Goal: Task Accomplishment & Management: Use online tool/utility

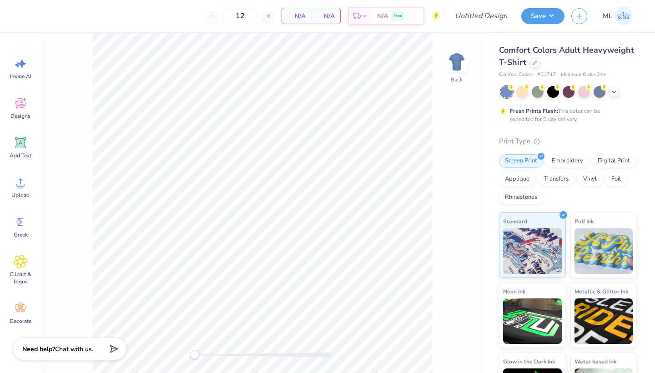
click at [528, 66] on div "Comfort Colors Adult Heavyweight T-Shirt" at bounding box center [568, 56] width 138 height 25
click at [543, 64] on div "Comfort Colors Adult Heavyweight T-Shirt" at bounding box center [568, 56] width 138 height 25
click at [539, 64] on div at bounding box center [535, 62] width 10 height 10
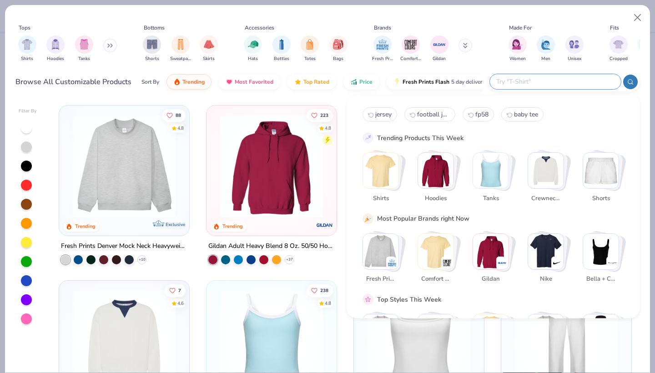
click at [585, 80] on input "text" at bounding box center [555, 81] width 119 height 10
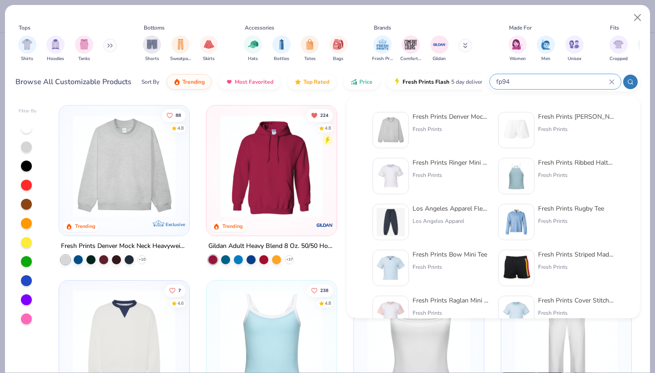
type input "fp94"
click at [432, 121] on div "Fresh Prints Denver Mock Neck Heavyweight Sweatshirt" at bounding box center [451, 117] width 76 height 10
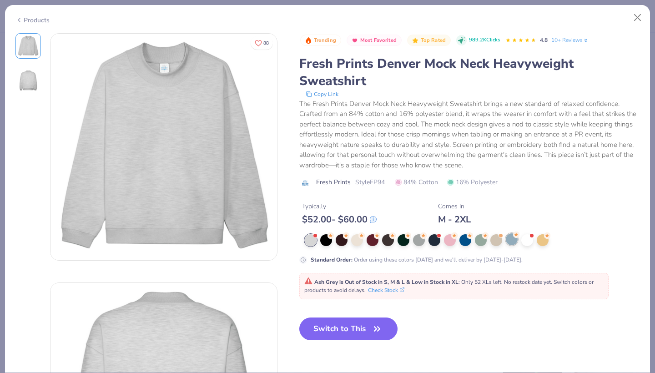
click at [512, 240] on div at bounding box center [512, 239] width 12 height 12
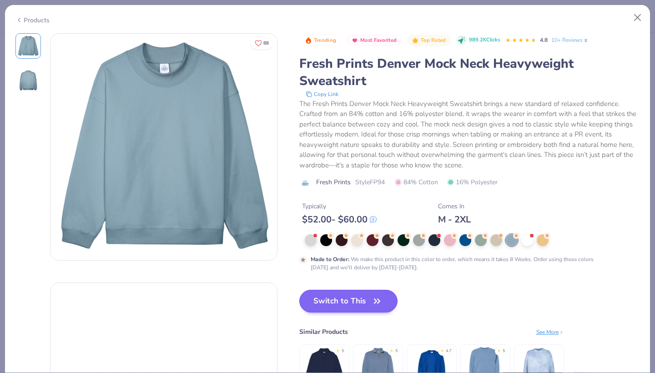
click at [354, 302] on button "Switch to This" at bounding box center [348, 301] width 99 height 23
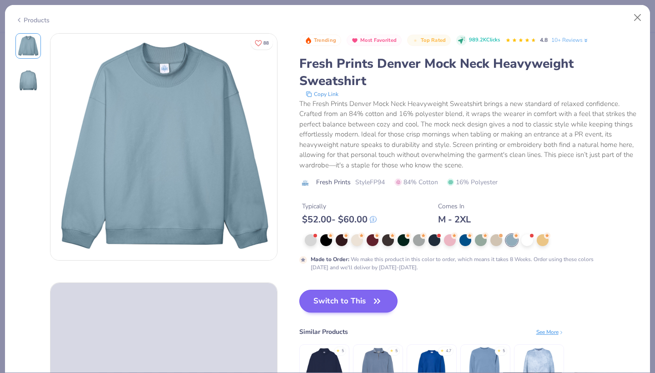
type input "50"
click at [365, 300] on button "Switch to This" at bounding box center [348, 301] width 99 height 23
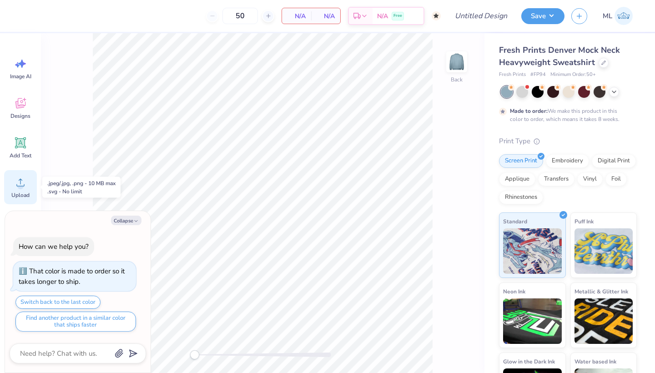
click at [11, 183] on div "Upload" at bounding box center [20, 187] width 33 height 34
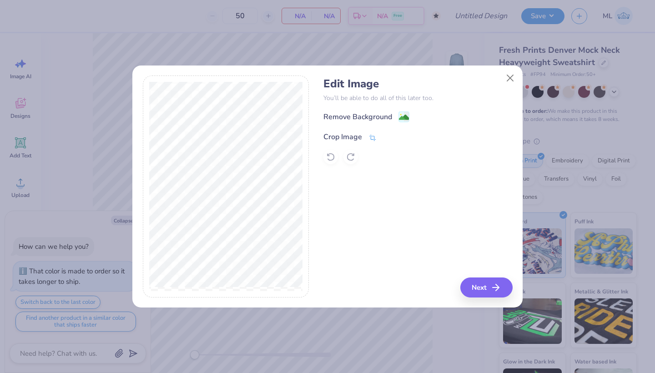
click at [367, 139] on div "Crop Image" at bounding box center [350, 137] width 53 height 11
click at [387, 134] on icon at bounding box center [387, 135] width 5 height 5
click at [400, 117] on image at bounding box center [404, 117] width 10 height 10
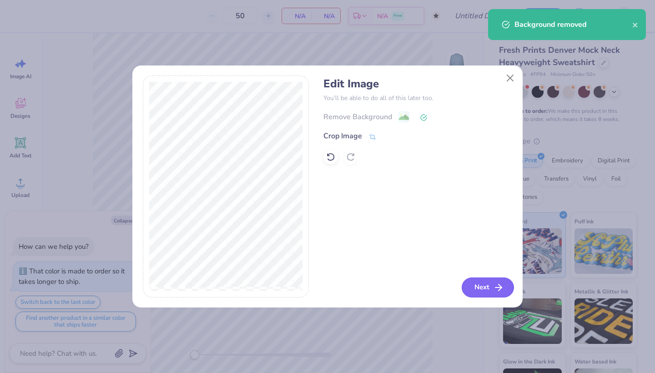
click at [493, 288] on icon "button" at bounding box center [498, 287] width 11 height 11
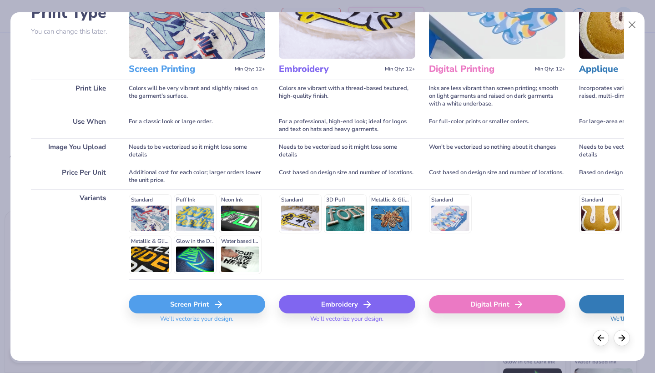
scroll to position [80, 0]
click at [194, 298] on div "Screen Print" at bounding box center [197, 305] width 137 height 18
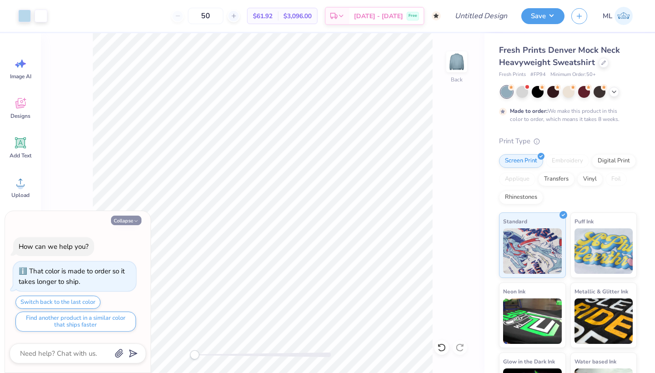
click at [132, 221] on button "Collapse" at bounding box center [126, 221] width 30 height 10
type textarea "x"
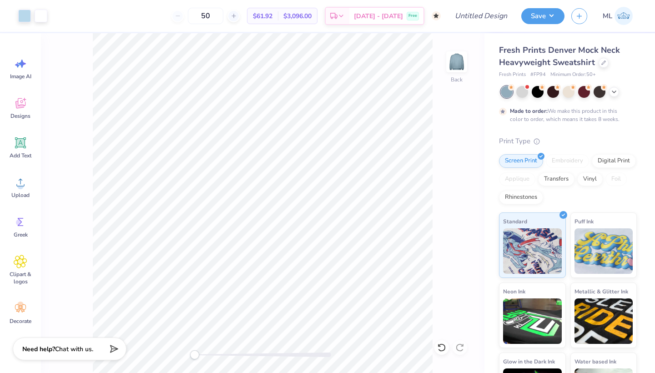
click at [498, 6] on div "Design Title" at bounding box center [481, 16] width 67 height 32
click at [498, 13] on input "Design Title" at bounding box center [492, 16] width 45 height 18
type input "Mockneck"
click at [540, 19] on button "Save" at bounding box center [543, 15] width 43 height 16
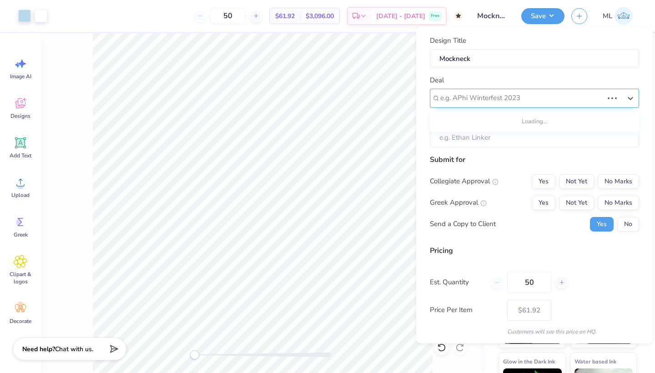
click at [573, 89] on div "e.g. APhi Winterfest 2023" at bounding box center [534, 97] width 209 height 19
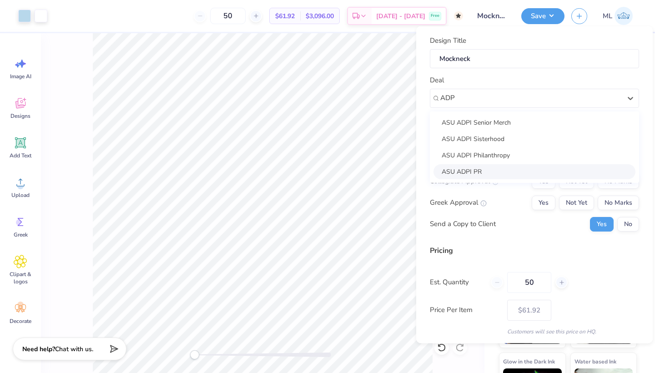
click at [497, 165] on div "ASU ADPI PR" at bounding box center [535, 171] width 202 height 15
type input "ADP"
type input "[PERSON_NAME]"
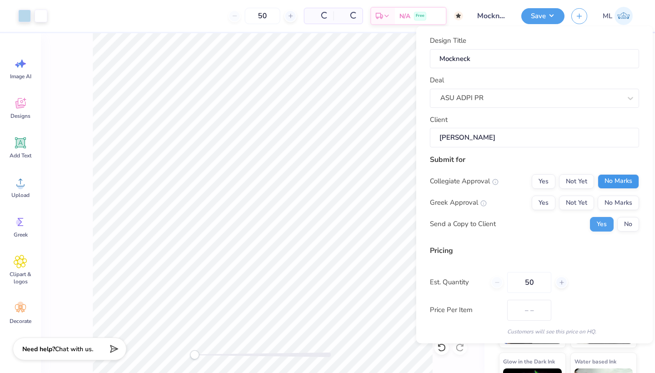
click at [617, 182] on button "No Marks" at bounding box center [618, 181] width 41 height 15
click at [532, 203] on div "Greek Approval Yes Not Yet No Marks" at bounding box center [534, 202] width 209 height 15
click at [539, 203] on button "Yes" at bounding box center [544, 202] width 24 height 15
click at [621, 224] on button "No" at bounding box center [629, 224] width 22 height 15
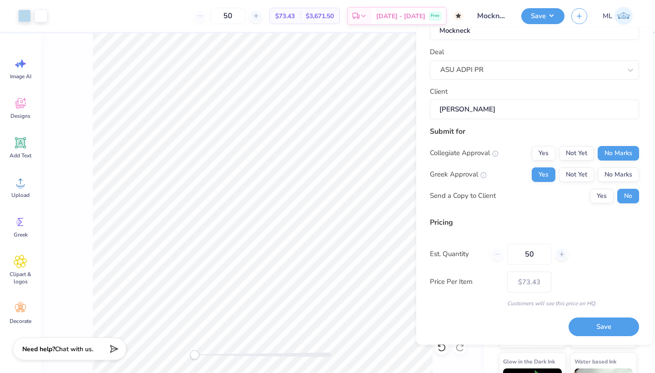
scroll to position [29, 0]
click at [615, 325] on button "Save" at bounding box center [604, 328] width 71 height 19
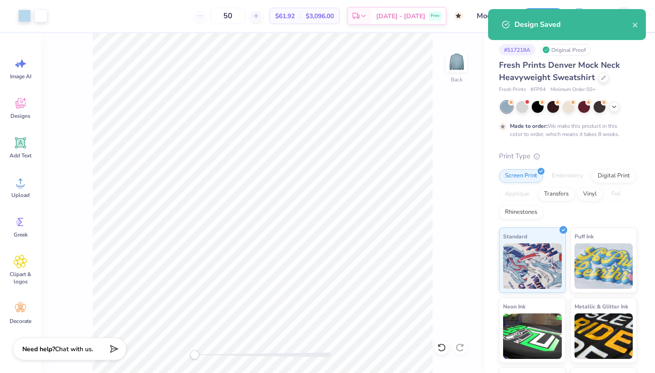
type input "$73.43"
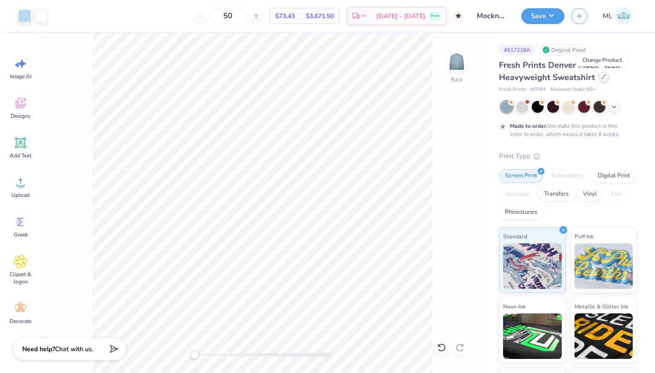
click at [600, 80] on div at bounding box center [604, 77] width 10 height 10
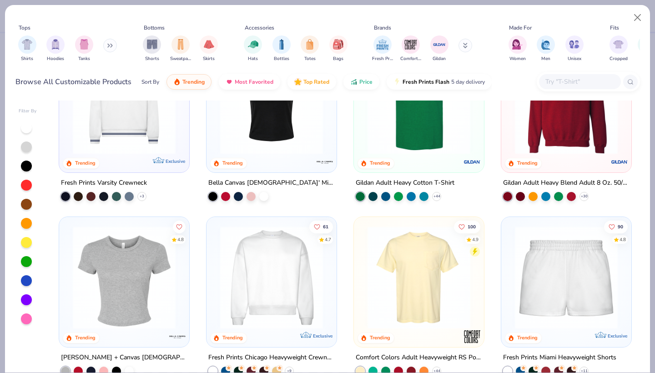
scroll to position [433, 0]
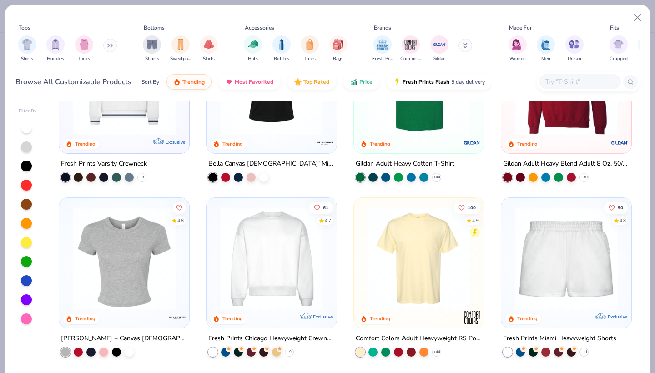
click at [568, 247] on img at bounding box center [567, 258] width 112 height 103
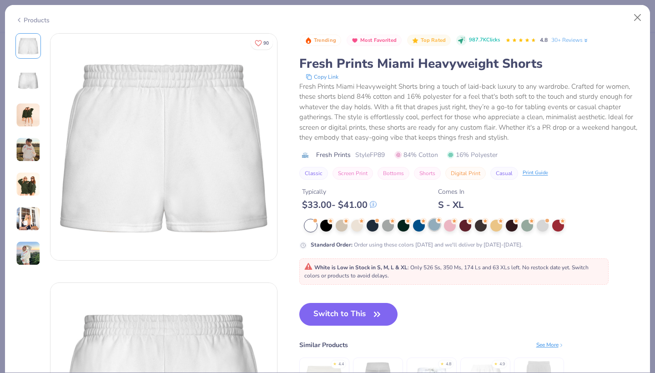
click at [434, 229] on div at bounding box center [435, 225] width 12 height 12
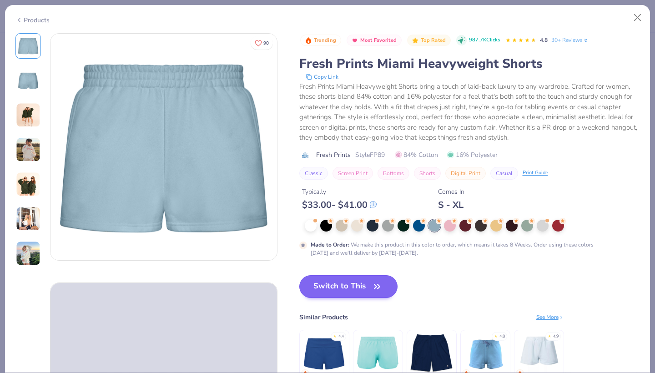
click at [359, 286] on button "Switch to This" at bounding box center [348, 286] width 99 height 23
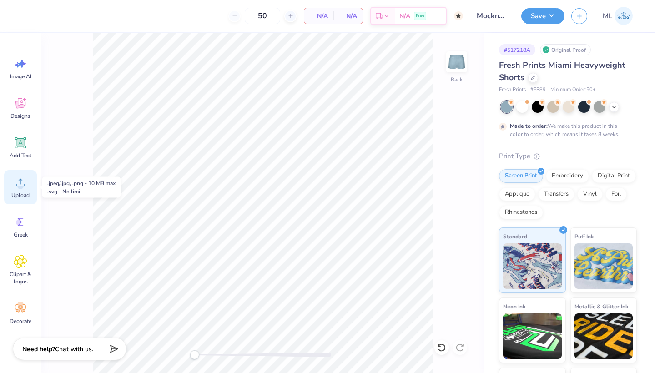
click at [19, 185] on circle at bounding box center [20, 186] width 6 height 6
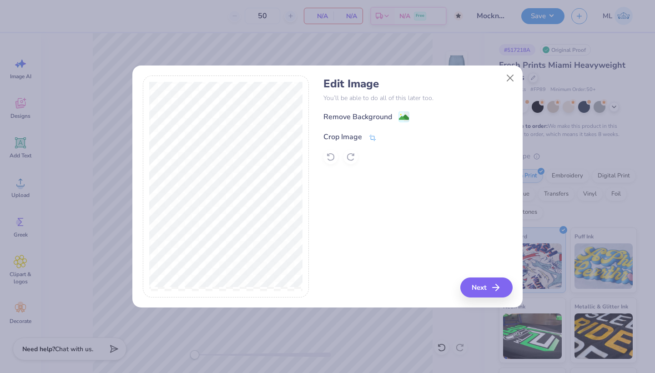
click at [369, 139] on icon at bounding box center [373, 138] width 8 height 8
click at [395, 137] on div at bounding box center [394, 136] width 23 height 11
click at [390, 137] on icon at bounding box center [387, 135] width 5 height 5
click at [404, 117] on image at bounding box center [404, 118] width 10 height 10
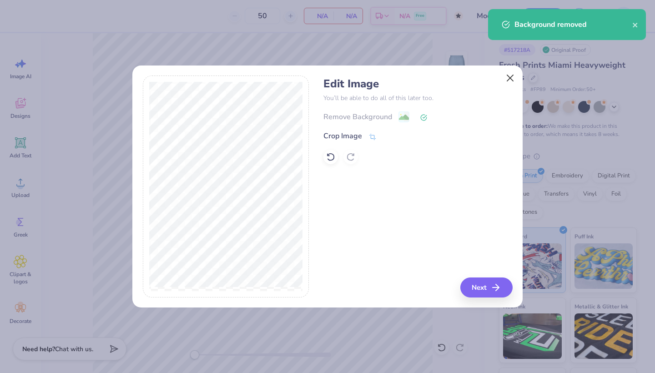
click at [508, 75] on button "Close" at bounding box center [510, 77] width 17 height 17
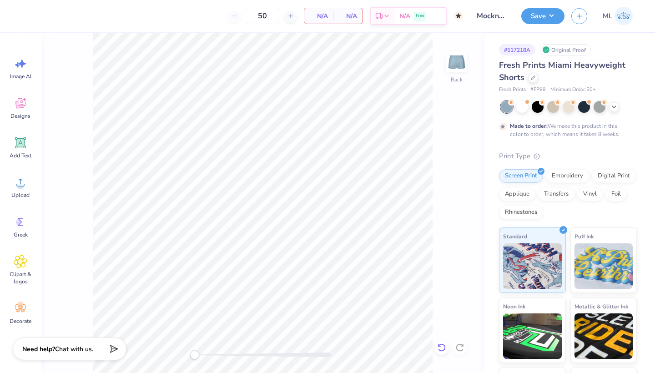
click at [442, 344] on icon at bounding box center [441, 347] width 9 height 9
click at [547, 13] on button "Save" at bounding box center [543, 15] width 43 height 16
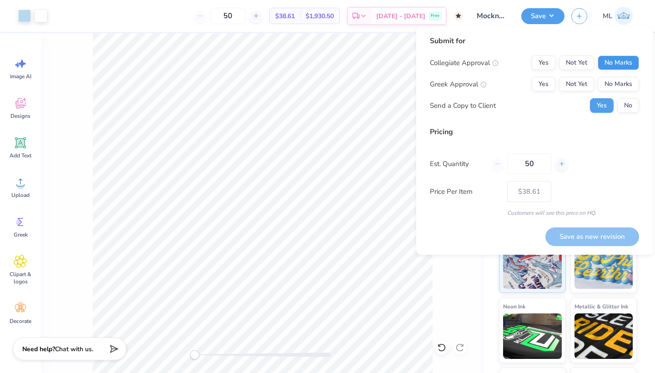
click at [622, 66] on button "No Marks" at bounding box center [618, 63] width 41 height 15
click at [546, 86] on button "Yes" at bounding box center [544, 84] width 24 height 15
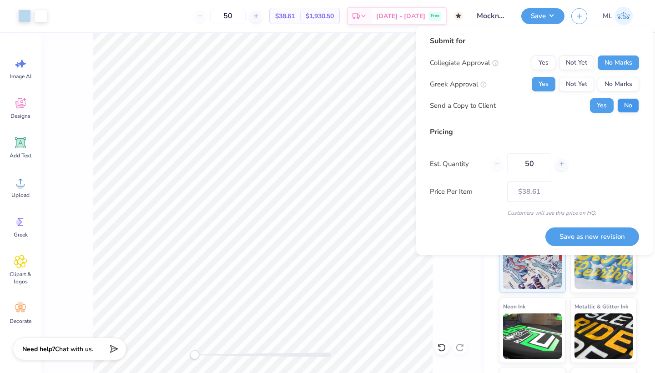
click at [629, 102] on button "No" at bounding box center [629, 105] width 22 height 15
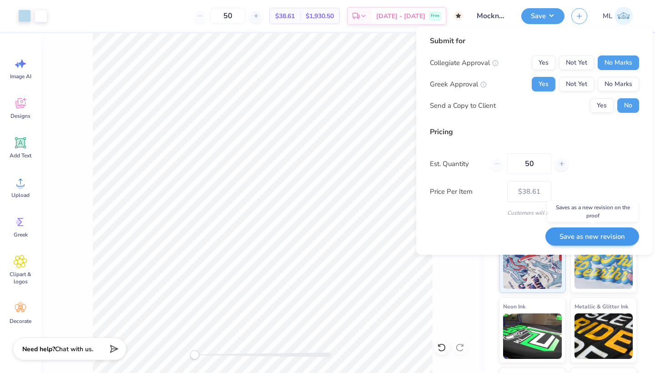
click at [604, 238] on button "Save as new revision" at bounding box center [593, 237] width 94 height 19
type input "$38.61"
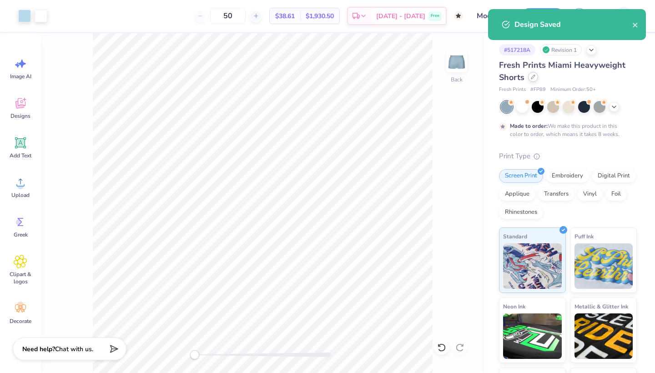
click at [533, 78] on icon at bounding box center [533, 77] width 5 height 5
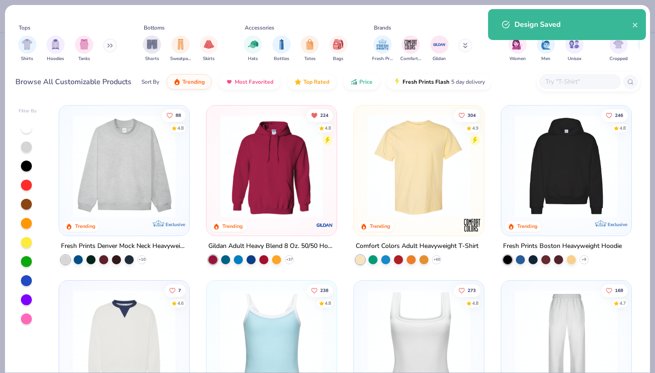
click at [577, 314] on img at bounding box center [567, 341] width 112 height 103
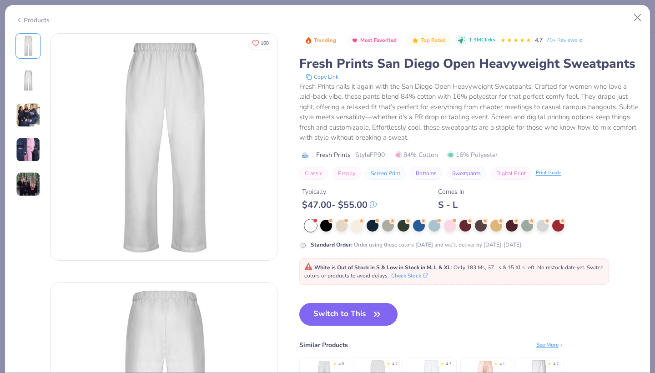
click at [431, 223] on div at bounding box center [435, 226] width 12 height 12
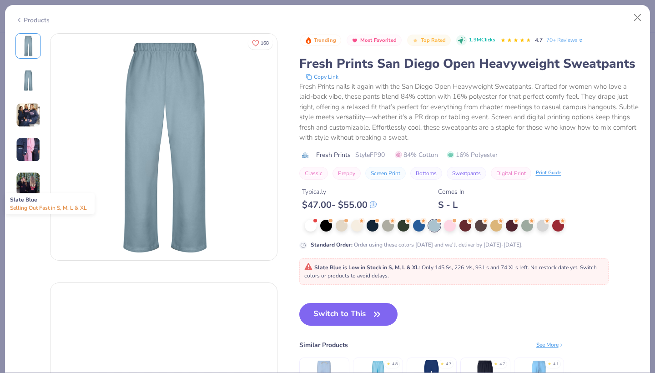
click at [437, 223] on span at bounding box center [439, 220] width 5 height 5
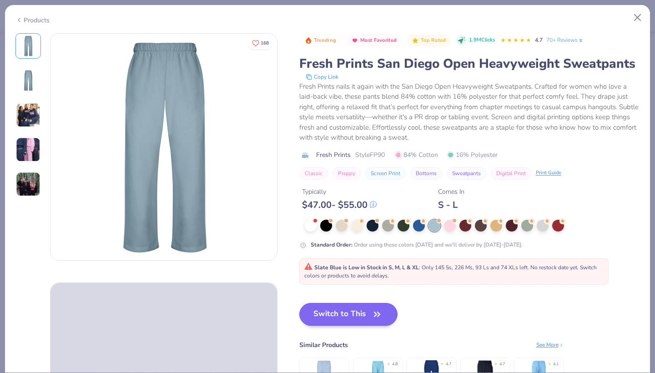
click at [370, 311] on button "Switch to This" at bounding box center [348, 314] width 99 height 23
click at [352, 317] on button "Switch to This" at bounding box center [348, 314] width 99 height 23
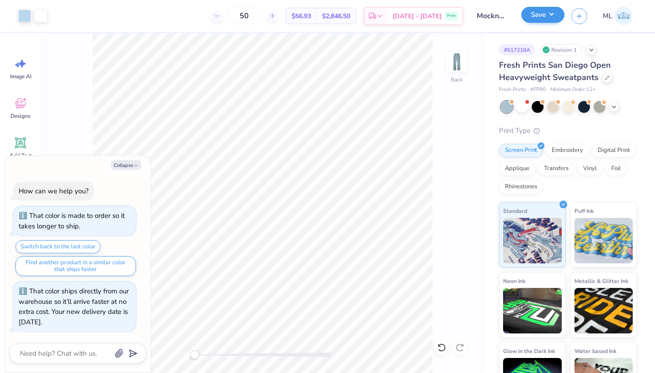
click at [544, 23] on button "Save" at bounding box center [543, 15] width 43 height 16
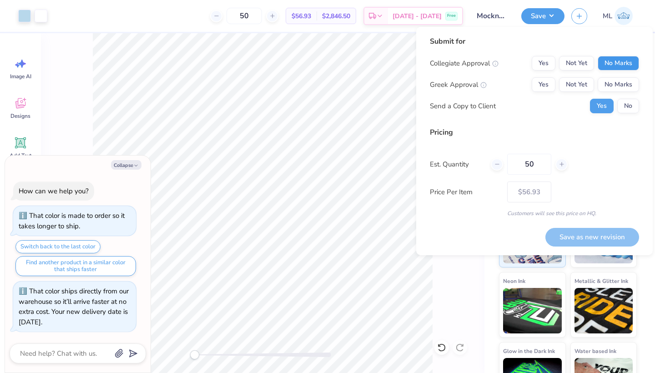
click at [614, 65] on button "No Marks" at bounding box center [618, 63] width 41 height 15
click at [549, 71] on div "Collegiate Approval Yes Not Yet No Marks Greek Approval Yes Not Yet No Marks Se…" at bounding box center [534, 84] width 209 height 57
click at [549, 80] on button "Yes" at bounding box center [544, 84] width 24 height 15
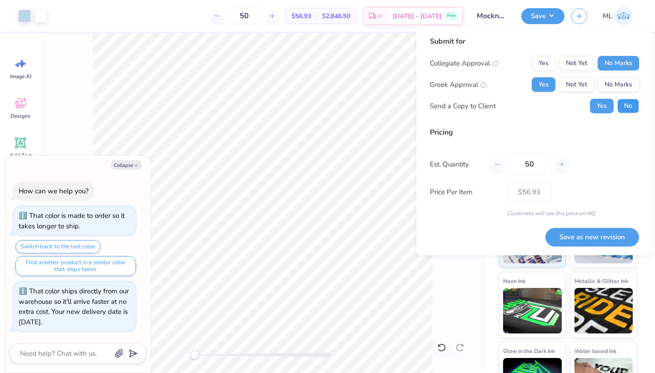
click at [627, 104] on button "No" at bounding box center [629, 106] width 22 height 15
click at [607, 242] on button "Save as new revision" at bounding box center [593, 237] width 94 height 19
type textarea "x"
type input "– –"
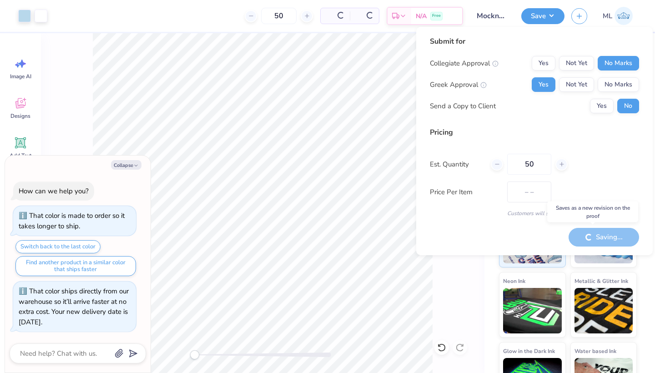
type textarea "x"
type input "$56.93"
type textarea "x"
